Goal: Transaction & Acquisition: Purchase product/service

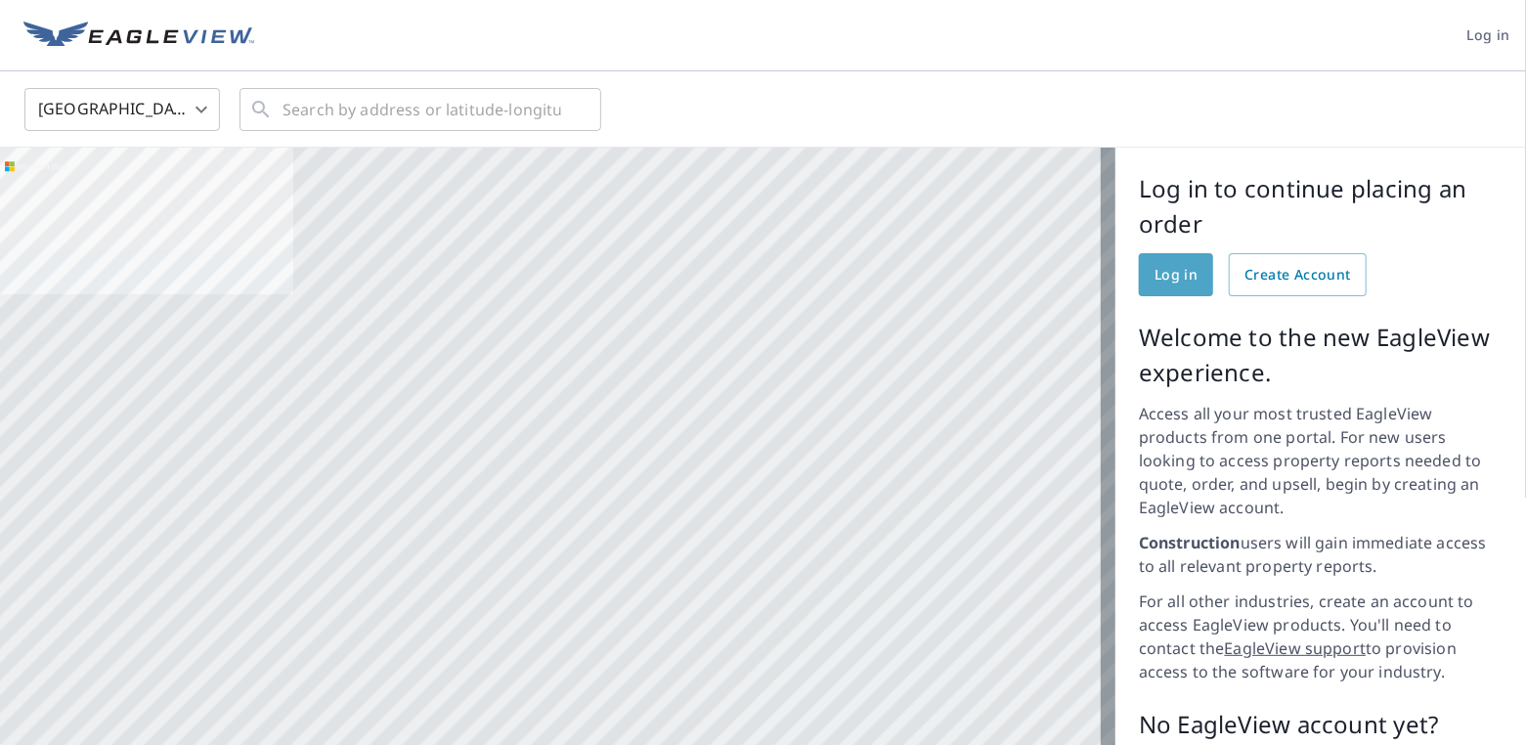
click at [1154, 273] on span "Log in" at bounding box center [1175, 275] width 43 height 24
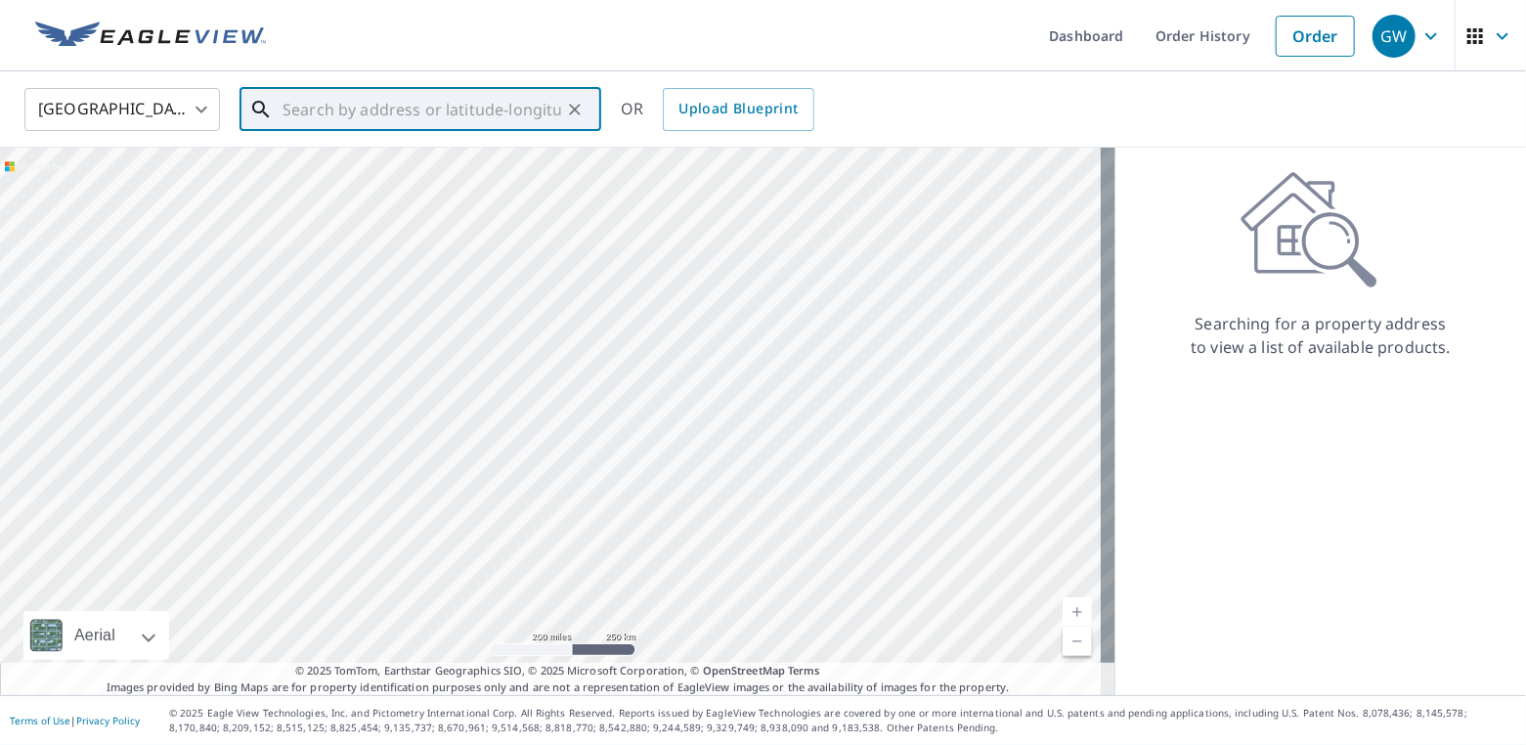
click at [295, 116] on input "text" at bounding box center [421, 109] width 279 height 55
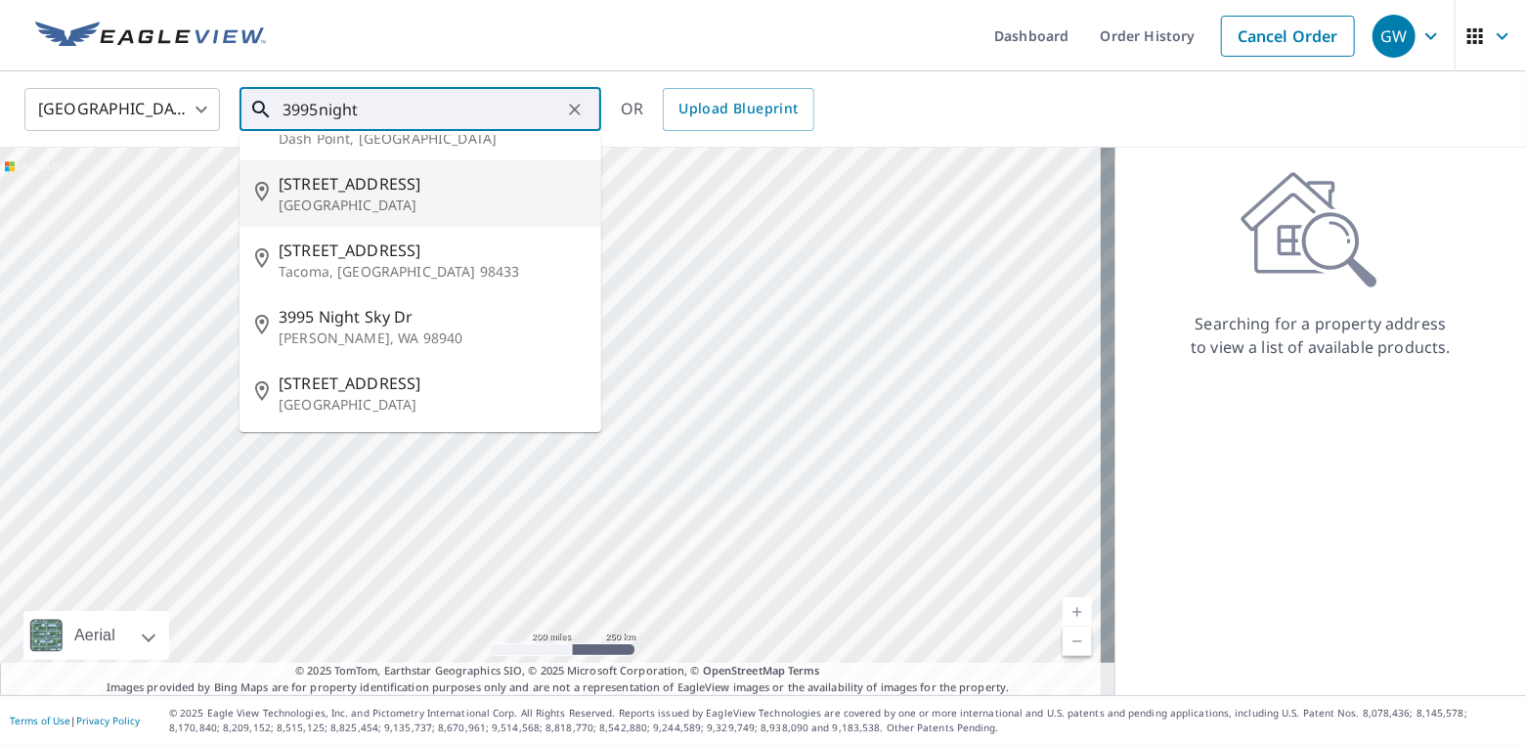
scroll to position [50, 0]
click at [319, 113] on input "3995night" at bounding box center [421, 109] width 279 height 55
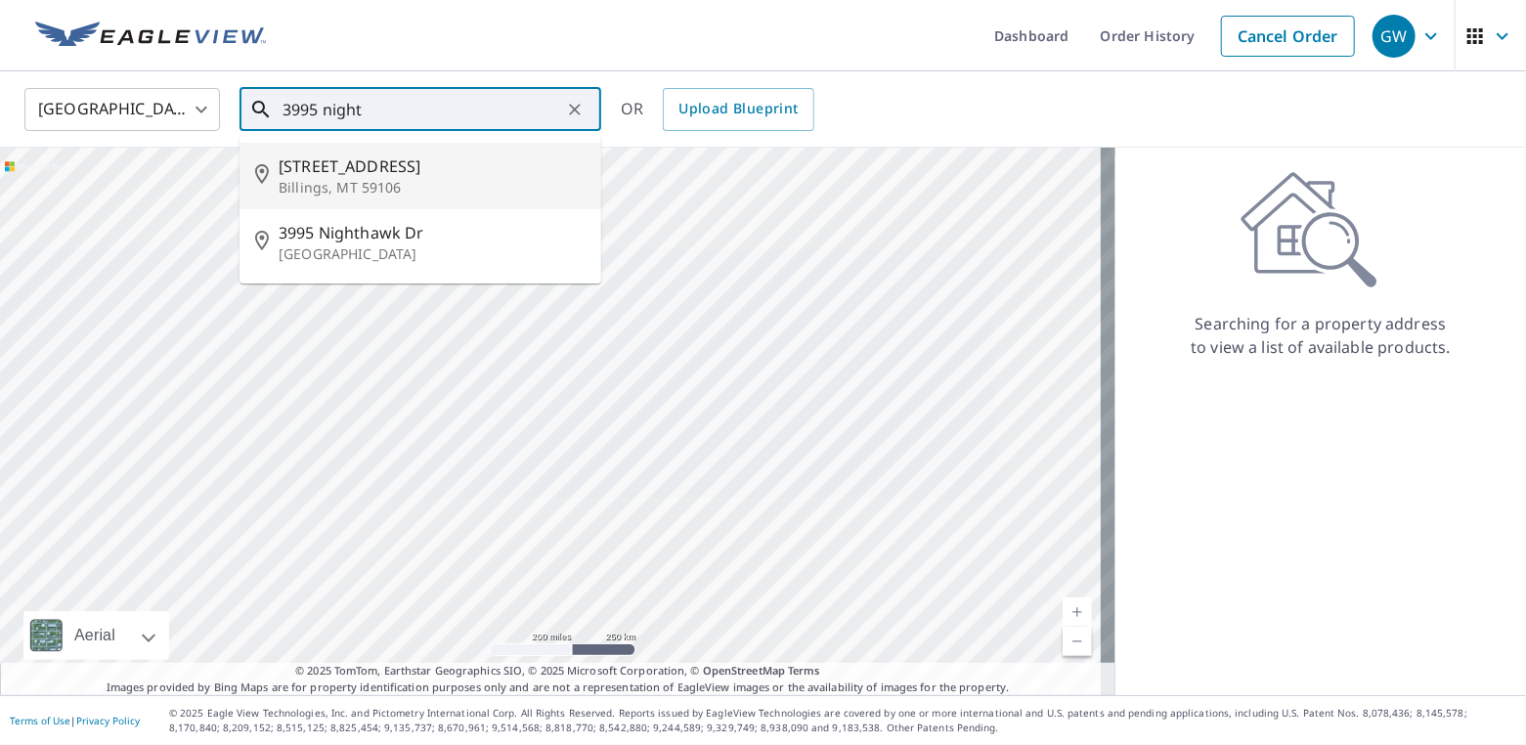
click at [368, 175] on span "[STREET_ADDRESS]" at bounding box center [432, 165] width 307 height 23
type input "[STREET_ADDRESS]"
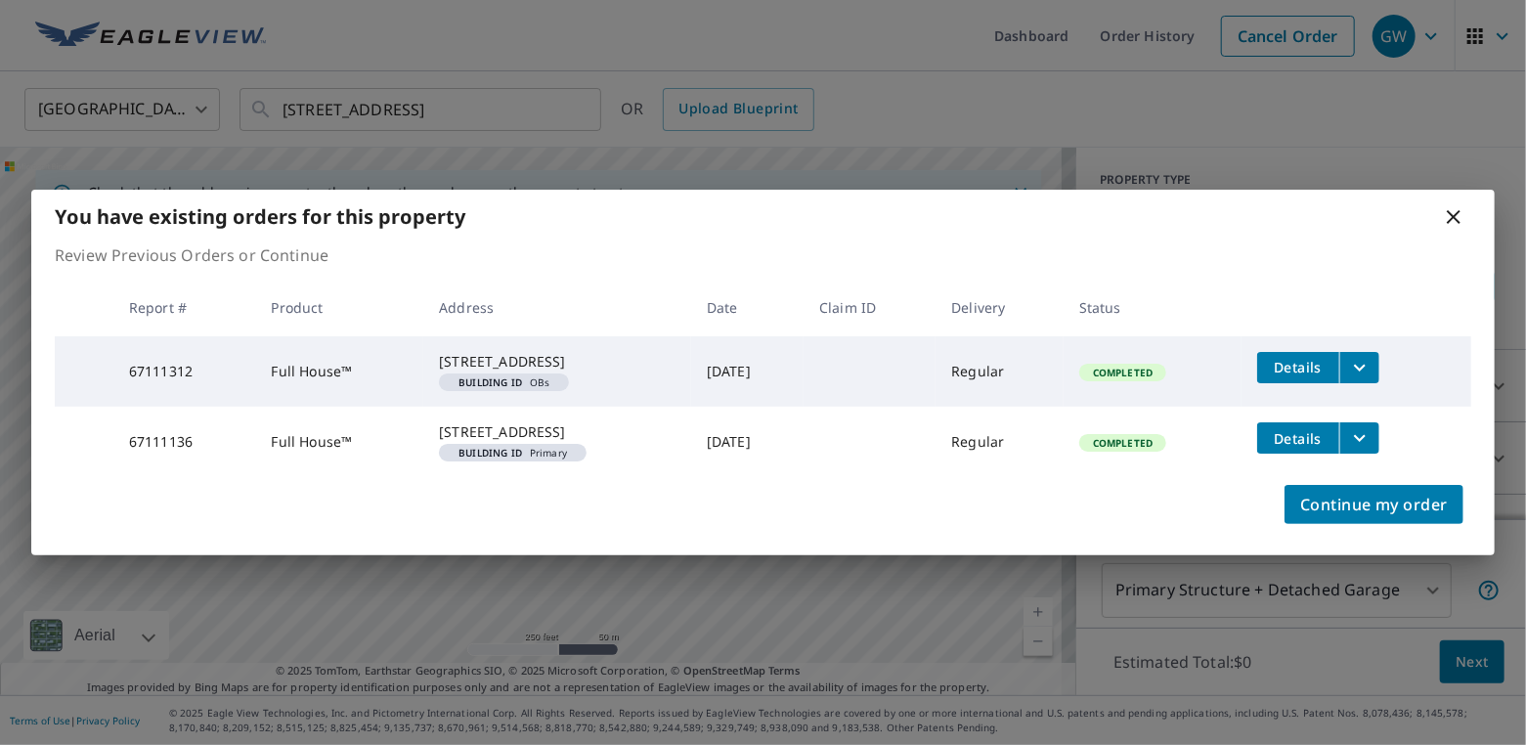
click at [1450, 205] on icon at bounding box center [1453, 216] width 23 height 23
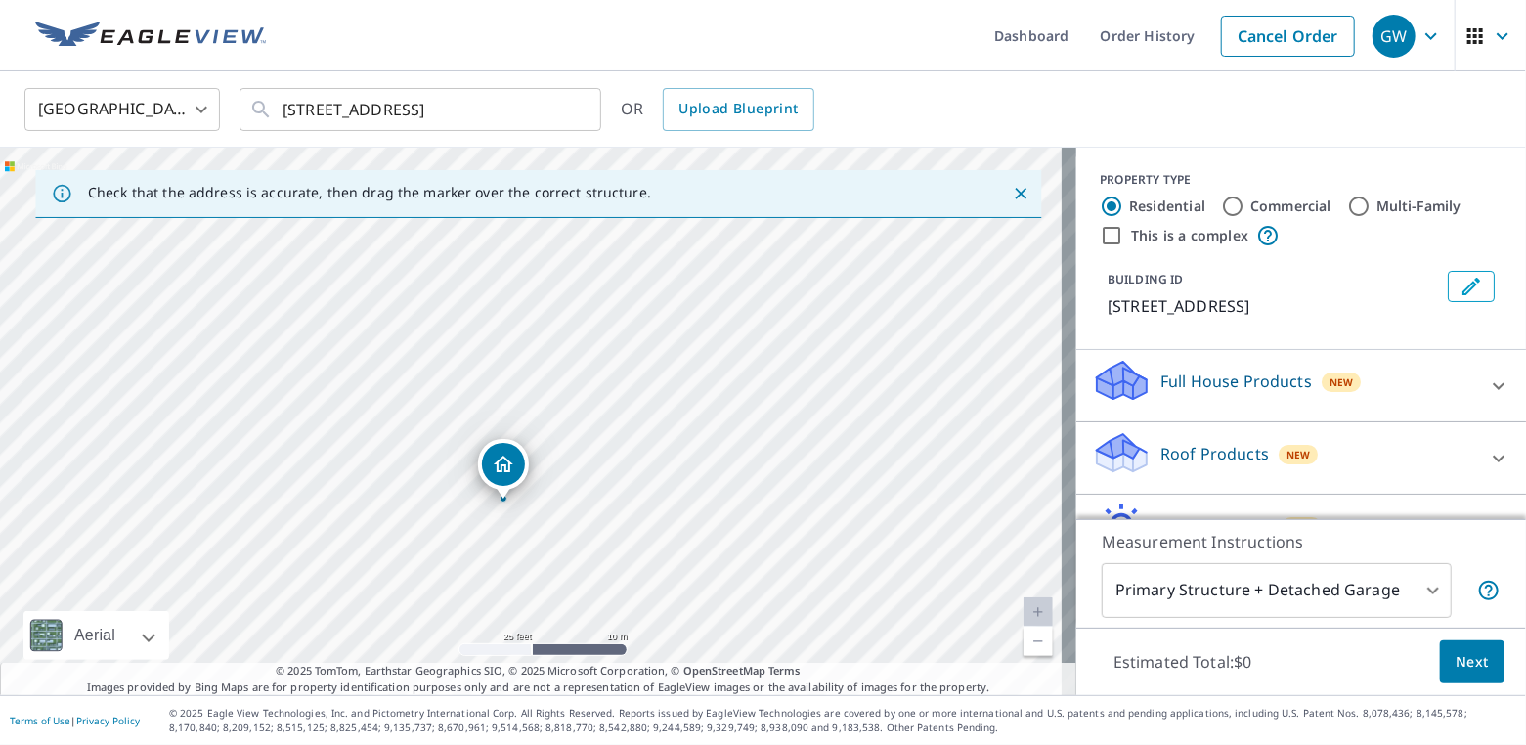
drag, startPoint x: 592, startPoint y: 538, endPoint x: 550, endPoint y: 282, distance: 258.5
click at [550, 282] on div "[STREET_ADDRESS]" at bounding box center [538, 421] width 1076 height 547
